Goal: Task Accomplishment & Management: Manage account settings

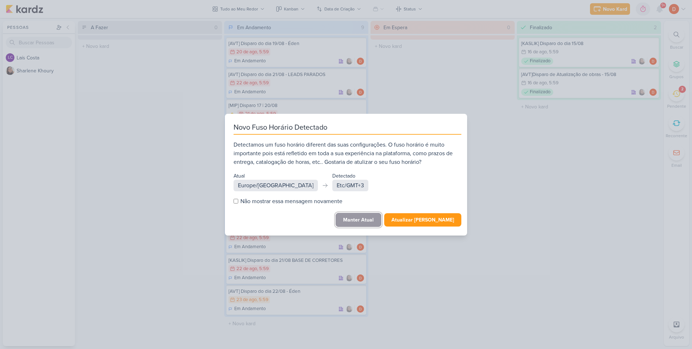
click at [356, 219] on button "Manter Atual" at bounding box center [359, 220] width 46 height 14
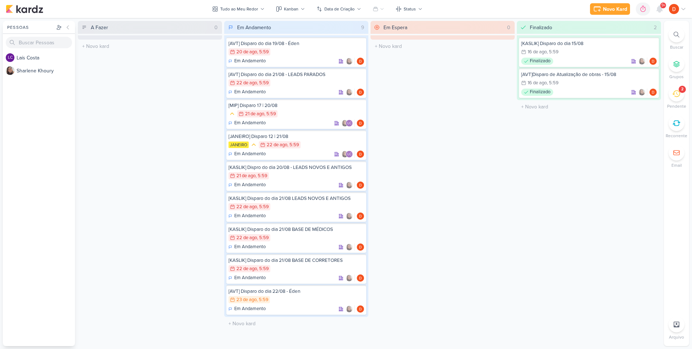
click at [672, 100] on div "2" at bounding box center [677, 94] width 16 height 16
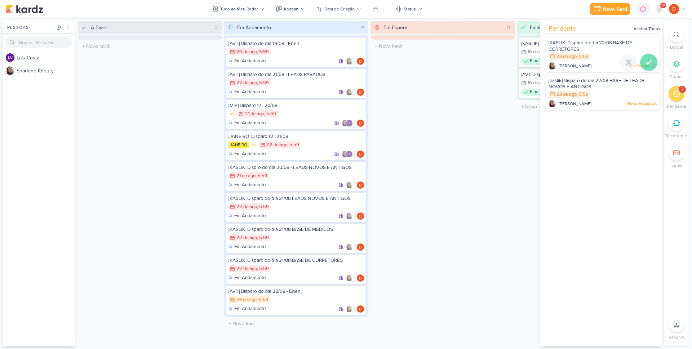
click at [645, 60] on icon at bounding box center [649, 62] width 9 height 9
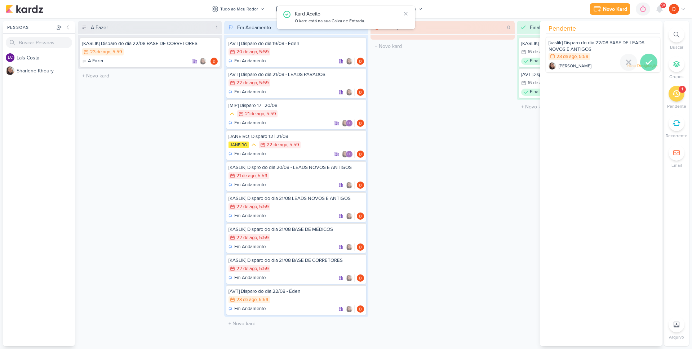
click at [645, 61] on icon at bounding box center [649, 62] width 9 height 9
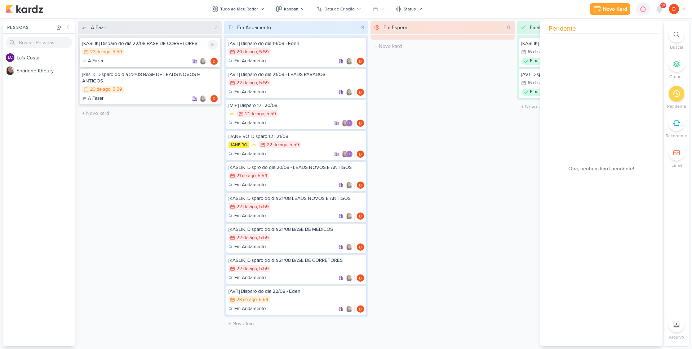
click at [135, 51] on div "23/8 [DATE] 5:59" at bounding box center [150, 52] width 136 height 8
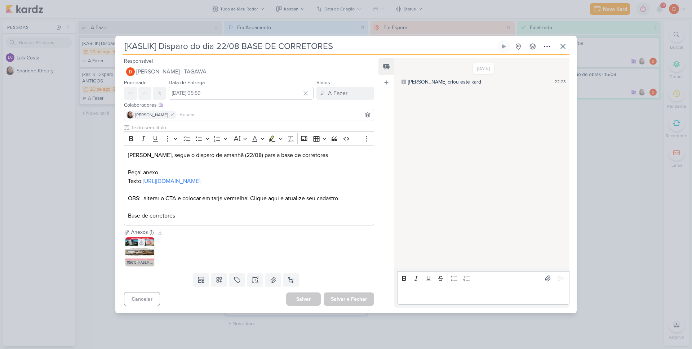
click at [139, 245] on icon at bounding box center [141, 242] width 5 height 5
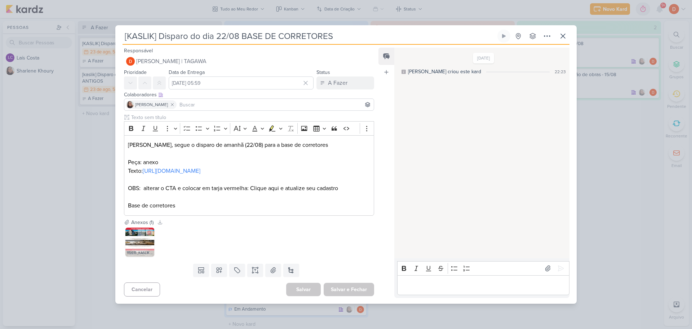
click at [136, 241] on img at bounding box center [139, 242] width 29 height 29
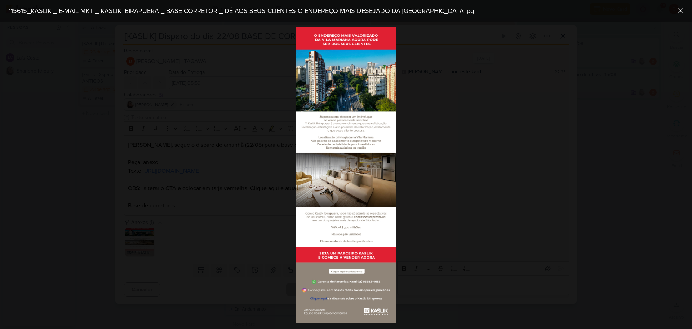
click at [485, 69] on div at bounding box center [346, 175] width 692 height 307
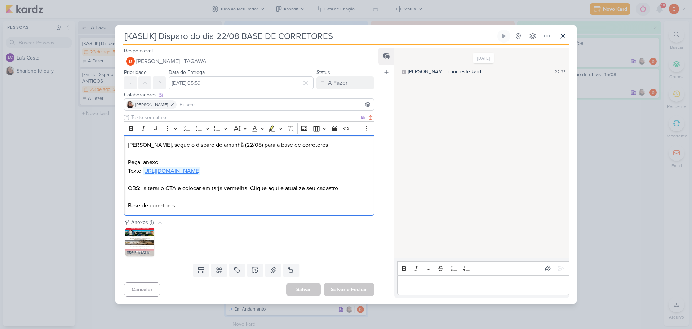
drag, startPoint x: 259, startPoint y: 177, endPoint x: 145, endPoint y: 168, distance: 115.0
click at [145, 168] on p "Texto: [URL][DOMAIN_NAME]" at bounding box center [249, 171] width 242 height 9
copy link "[URL][DOMAIN_NAME]"
click at [103, 139] on div "[KASLIK] Disparo do dia 22/08 BASE DE CORRETORES" at bounding box center [346, 164] width 692 height 329
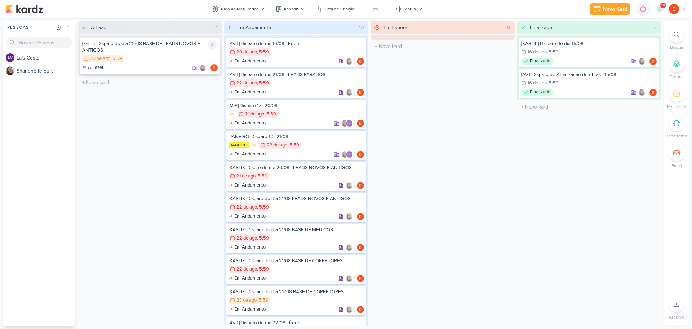
click at [167, 58] on div "23/8 [DATE] 5:59" at bounding box center [150, 59] width 136 height 8
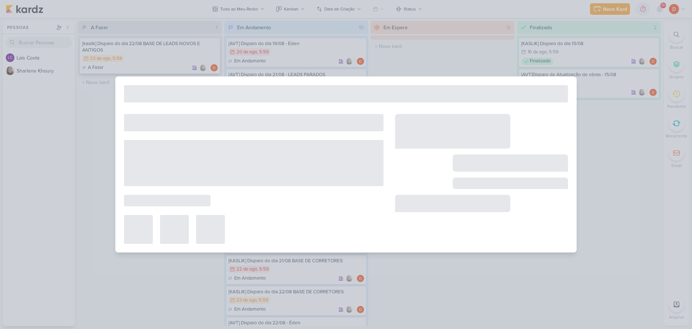
click at [167, 58] on div at bounding box center [346, 164] width 692 height 329
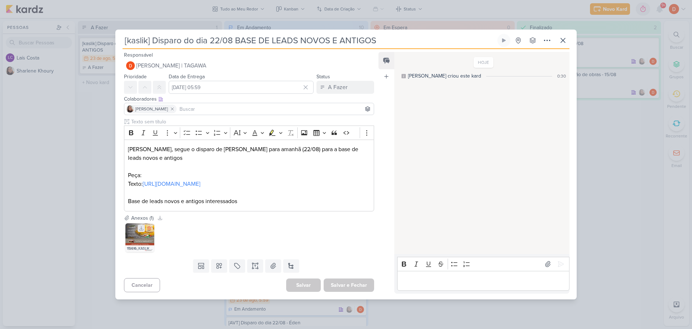
click at [139, 229] on icon at bounding box center [141, 228] width 5 height 5
drag, startPoint x: 207, startPoint y: 184, endPoint x: 144, endPoint y: 175, distance: 63.8
click at [144, 180] on p "Texto: [URL][DOMAIN_NAME]" at bounding box center [249, 184] width 242 height 9
copy link "[URL][DOMAIN_NAME]"
click at [93, 126] on div "[kaslik] Disparo do dia 22/08 BASE DE LEADS NOVOS E ANTIGOS" at bounding box center [346, 164] width 692 height 329
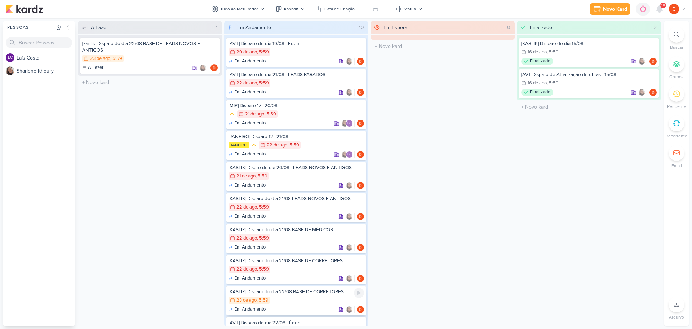
click at [304, 297] on div "23/8 [DATE] 5:59" at bounding box center [297, 300] width 136 height 8
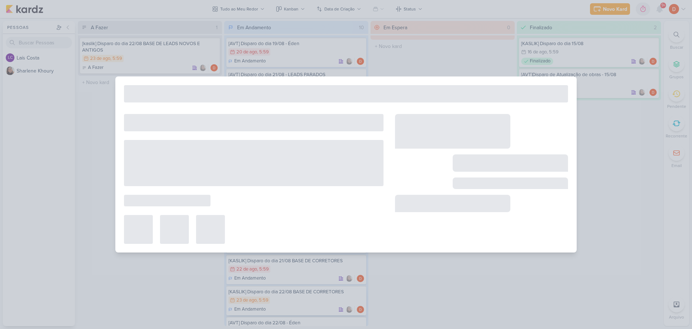
click at [304, 297] on div at bounding box center [346, 164] width 692 height 329
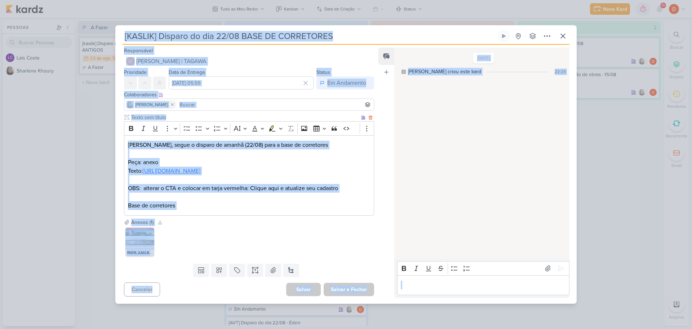
click at [200, 167] on link "[URL][DOMAIN_NAME]" at bounding box center [172, 170] width 58 height 7
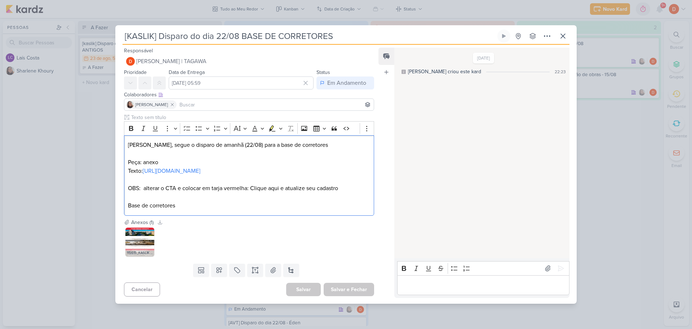
click at [88, 116] on div "[KASLIK] Disparo do dia 22/08 BASE DE CORRETORES" at bounding box center [346, 164] width 692 height 329
